Goal: Transaction & Acquisition: Purchase product/service

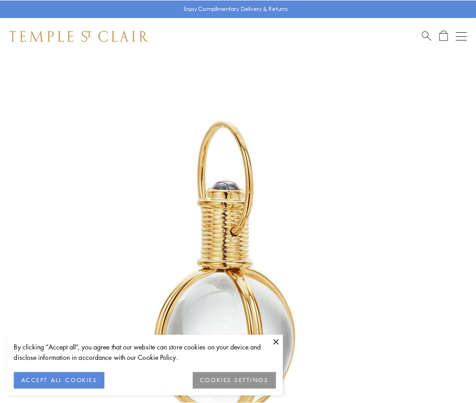
scroll to position [237, 0]
